Goal: Transaction & Acquisition: Purchase product/service

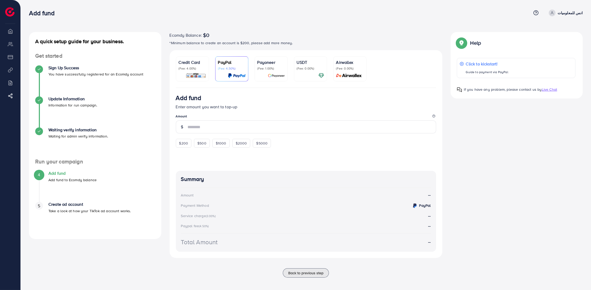
click at [6, 33] on li "Overview" at bounding box center [10, 31] width 20 height 10
click at [183, 64] on p "Credit Card" at bounding box center [192, 62] width 27 height 6
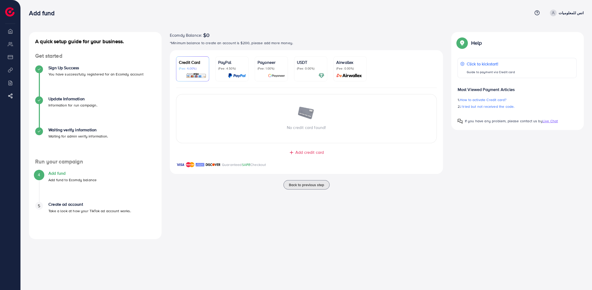
click at [349, 71] on div "Airwallex (Fee: 0.00%)" at bounding box center [349, 68] width 27 height 19
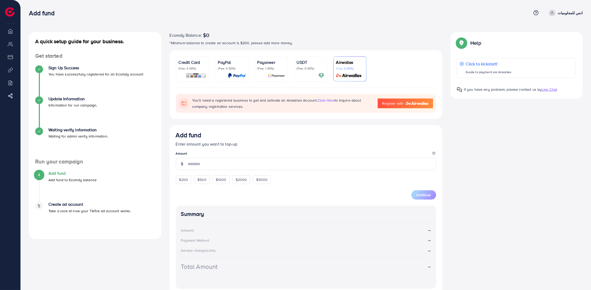
click at [304, 63] on p "USDT" at bounding box center [310, 62] width 27 height 6
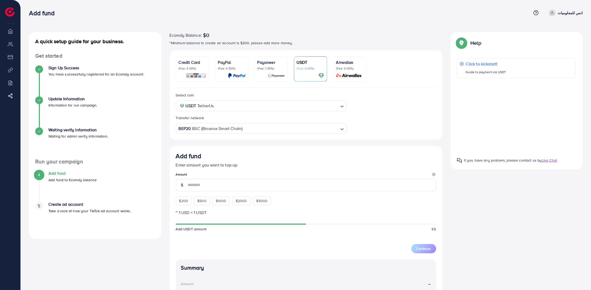
drag, startPoint x: 259, startPoint y: 63, endPoint x: 250, endPoint y: 64, distance: 8.8
click at [259, 63] on p "Payoneer" at bounding box center [270, 62] width 27 height 6
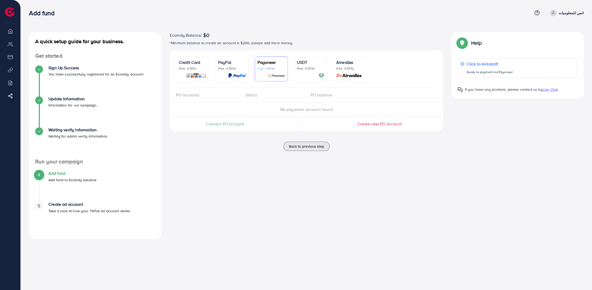
drag, startPoint x: 235, startPoint y: 64, endPoint x: 228, endPoint y: 64, distance: 7.0
click at [235, 64] on p "PayPal" at bounding box center [231, 62] width 27 height 6
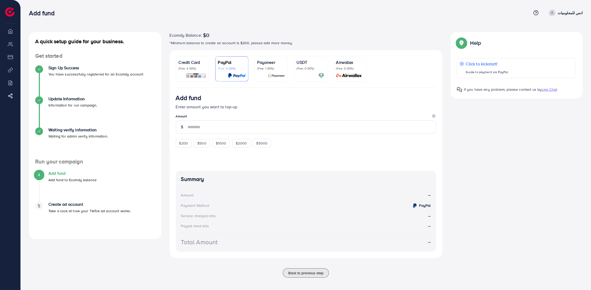
click at [181, 64] on p "Credit Card" at bounding box center [192, 62] width 27 height 6
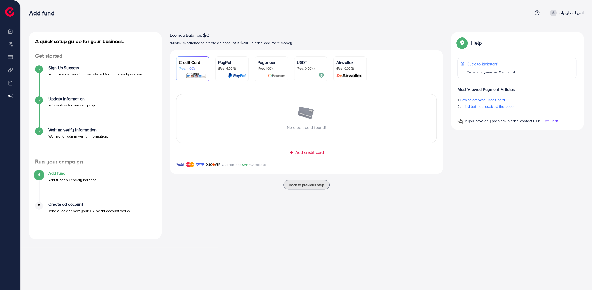
click at [10, 43] on li "My ad accounts" at bounding box center [10, 44] width 20 height 10
click at [82, 210] on p "Take a look at how your TikTok ad account works." at bounding box center [89, 211] width 83 height 6
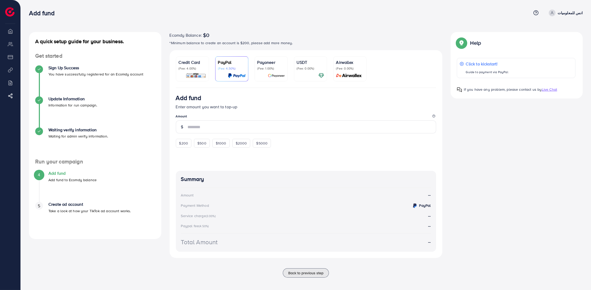
click at [11, 33] on li "Overview" at bounding box center [10, 31] width 20 height 10
click at [4, 54] on li "Payment" at bounding box center [10, 57] width 20 height 10
click at [207, 126] on input "number" at bounding box center [312, 127] width 248 height 13
click at [196, 67] on p "(Fee: 4.00%)" at bounding box center [192, 69] width 27 height 4
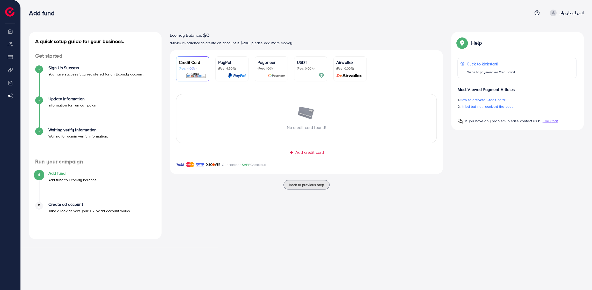
click at [228, 71] on div "PayPal (Fee: 4.50%)" at bounding box center [231, 68] width 27 height 19
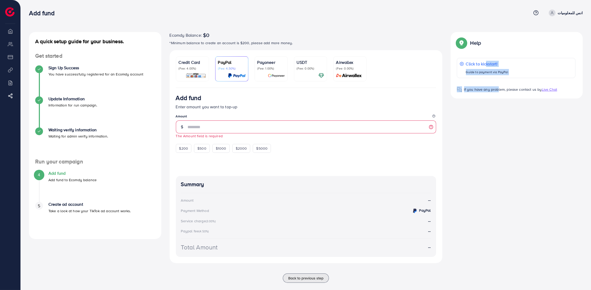
drag, startPoint x: 484, startPoint y: 63, endPoint x: 495, endPoint y: 120, distance: 57.4
click at [495, 120] on div "A quick setup guide for your business. Get started Sign Up Success You have suc…" at bounding box center [306, 160] width 562 height 257
click at [496, 120] on div "A quick setup guide for your business. Get started Sign Up Success You have suc…" at bounding box center [306, 160] width 562 height 257
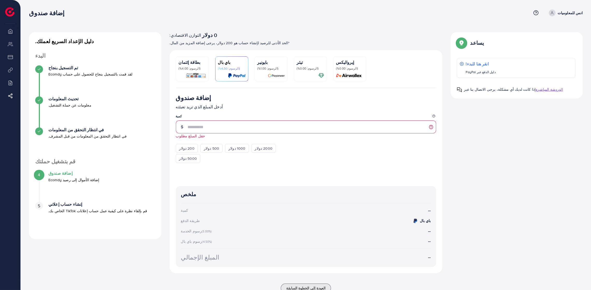
click at [68, 211] on font "قم بإلقاء نظرة على كيفية عمل حساب إعلانات TikTok الخاص بك." at bounding box center [97, 211] width 99 height 5
click at [241, 169] on div at bounding box center [306, 171] width 260 height 17
click at [204, 69] on p "(الرسوم: 4.00%)" at bounding box center [192, 69] width 27 height 4
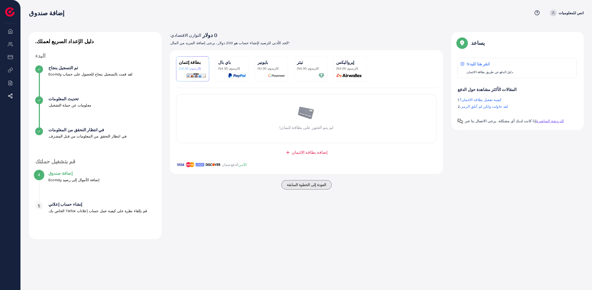
click at [305, 72] on div "تيثر (الرسوم: 0.00%)" at bounding box center [310, 68] width 27 height 19
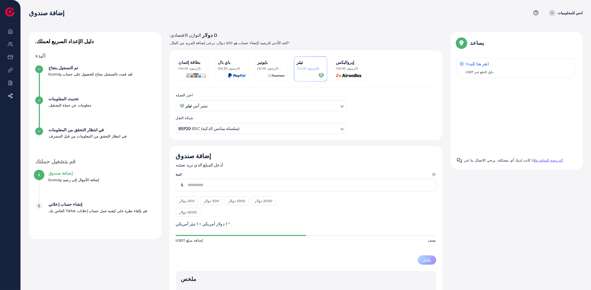
click at [188, 70] on font "(الرسوم: 4.00%)" at bounding box center [190, 68] width 22 height 4
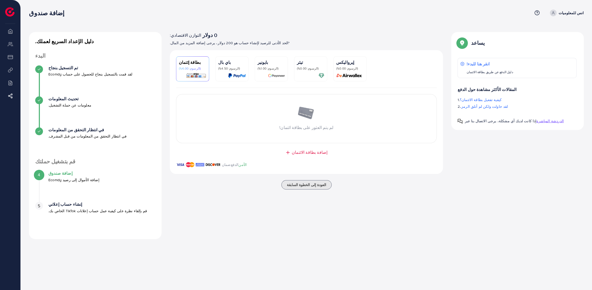
click at [12, 31] on li "ملخص" at bounding box center [10, 31] width 20 height 10
click at [10, 10] on img at bounding box center [9, 11] width 9 height 9
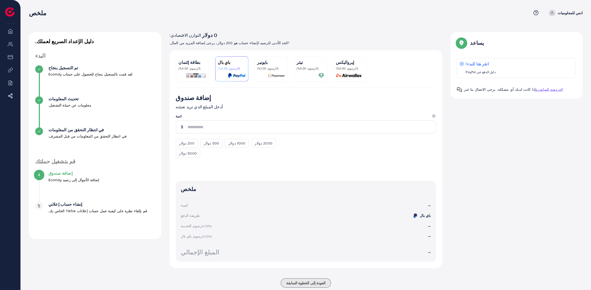
click at [188, 61] on font "بطاقة إئتمان" at bounding box center [190, 63] width 22 height 6
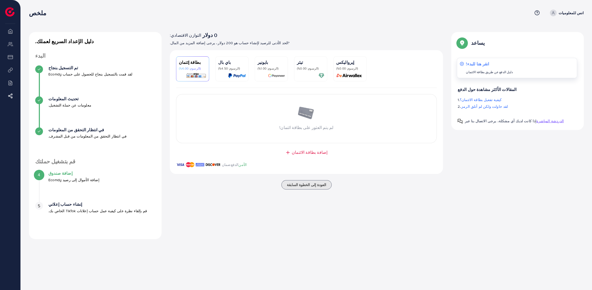
click at [482, 64] on font "انقر هنا للبدء!" at bounding box center [477, 64] width 23 height 6
click at [314, 154] on font "إضافة بطاقة الائتمان" at bounding box center [310, 153] width 36 height 6
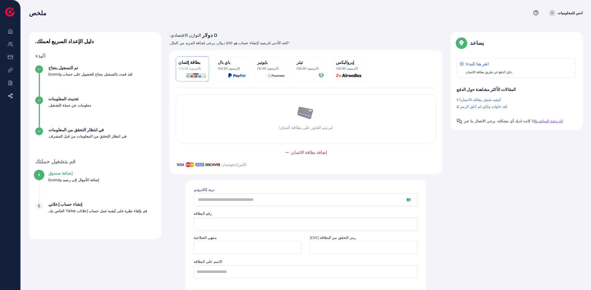
click at [249, 199] on input "text" at bounding box center [306, 200] width 224 height 13
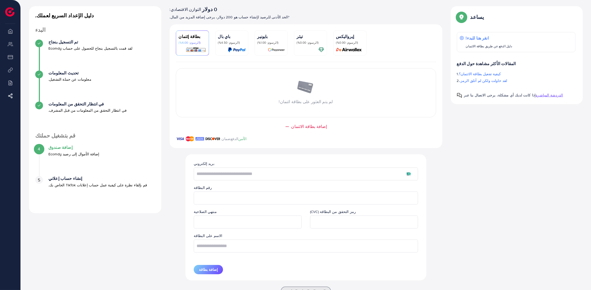
click at [226, 34] on font "باي بال" at bounding box center [224, 37] width 12 height 6
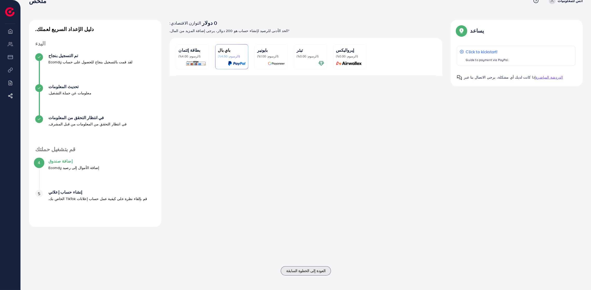
scroll to position [13, 0]
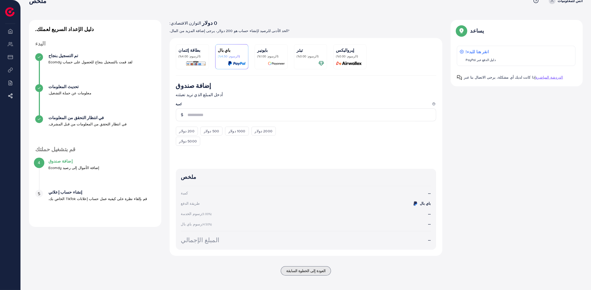
click at [192, 57] on font "(الرسوم: 4.00%)" at bounding box center [190, 56] width 22 height 4
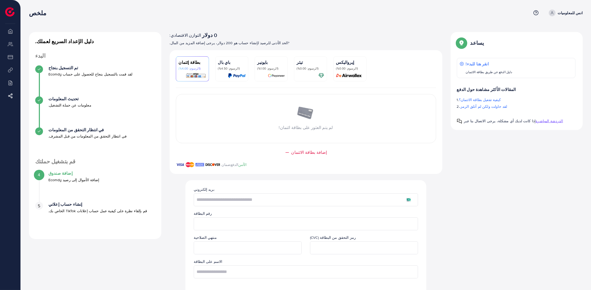
click at [14, 84] on li "الفواتير" at bounding box center [10, 83] width 20 height 10
